Goal: Transaction & Acquisition: Download file/media

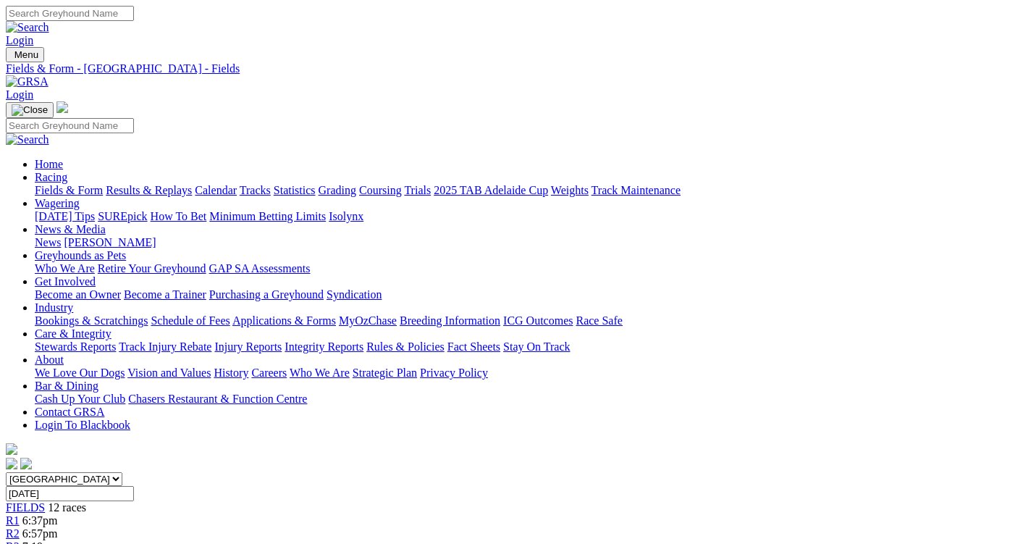
click at [134, 486] on input "Thursday, 21 Aug 2025" at bounding box center [70, 493] width 128 height 15
type input "[DATE]"
click at [32, 540] on link "F" at bounding box center [28, 546] width 7 height 12
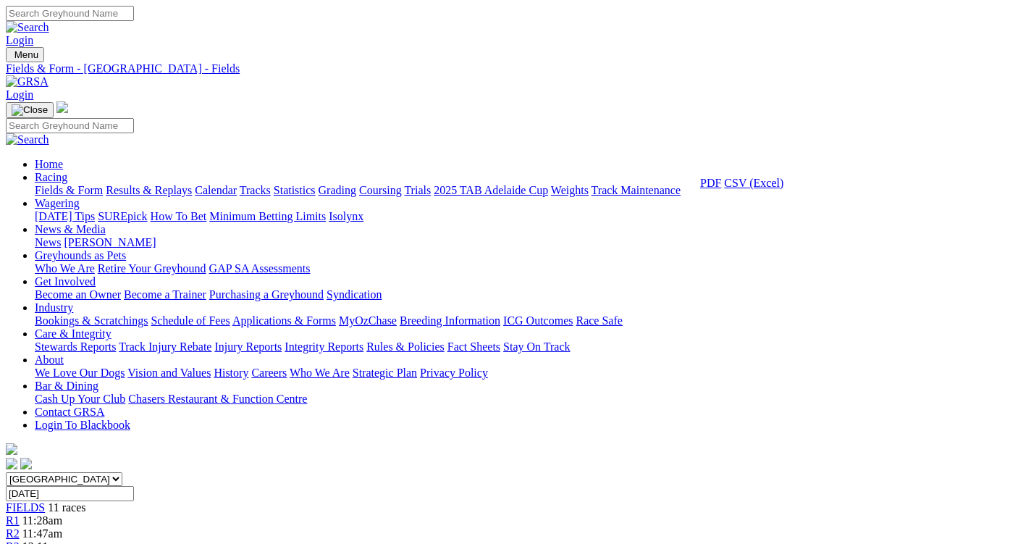
click at [757, 189] on link "CSV (Excel)" at bounding box center [753, 183] width 59 height 12
click at [122, 472] on select "South Australia New South Wales Northern Territory Queensland Tasmania Victoria…" at bounding box center [64, 479] width 117 height 14
select select "QLD"
click at [52, 472] on select "South Australia New South Wales Northern Territory Queensland Tasmania Victoria…" at bounding box center [64, 479] width 117 height 14
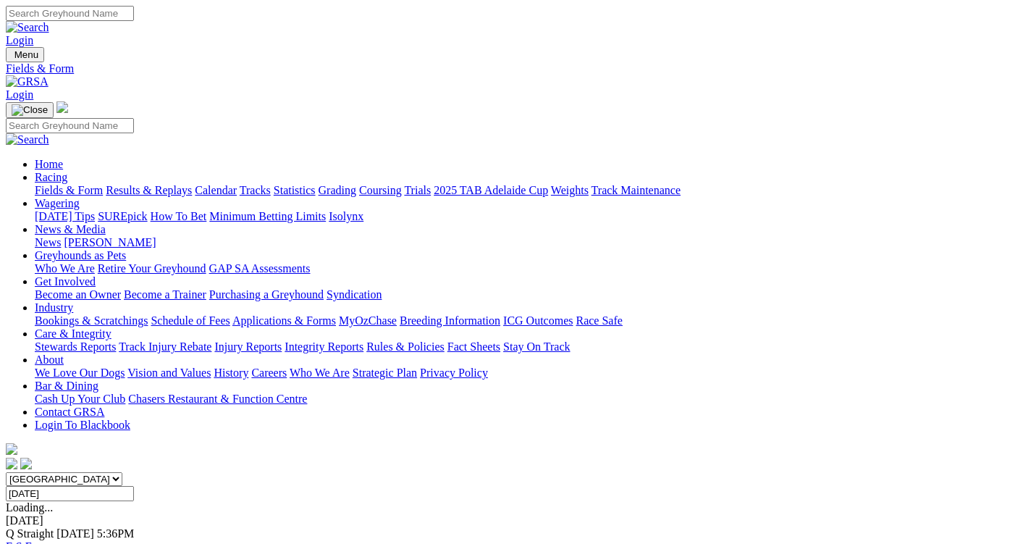
click at [32, 540] on link "F" at bounding box center [28, 546] width 7 height 12
click at [768, 189] on link "CSV (Excel)" at bounding box center [753, 183] width 59 height 12
